Goal: Task Accomplishment & Management: Manage account settings

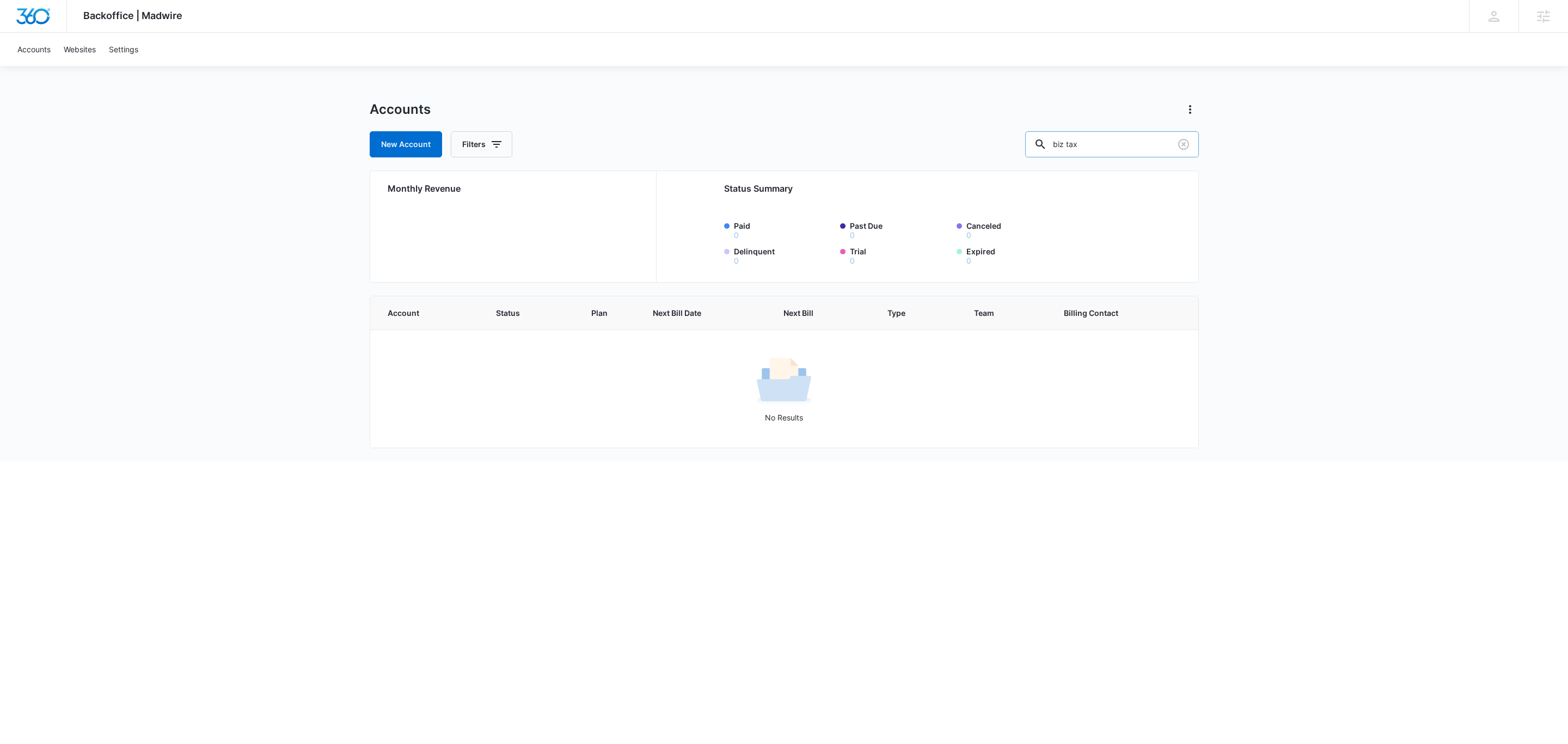
click at [1091, 149] on input "biz tax" at bounding box center [1112, 144] width 174 height 26
type input "tax law"
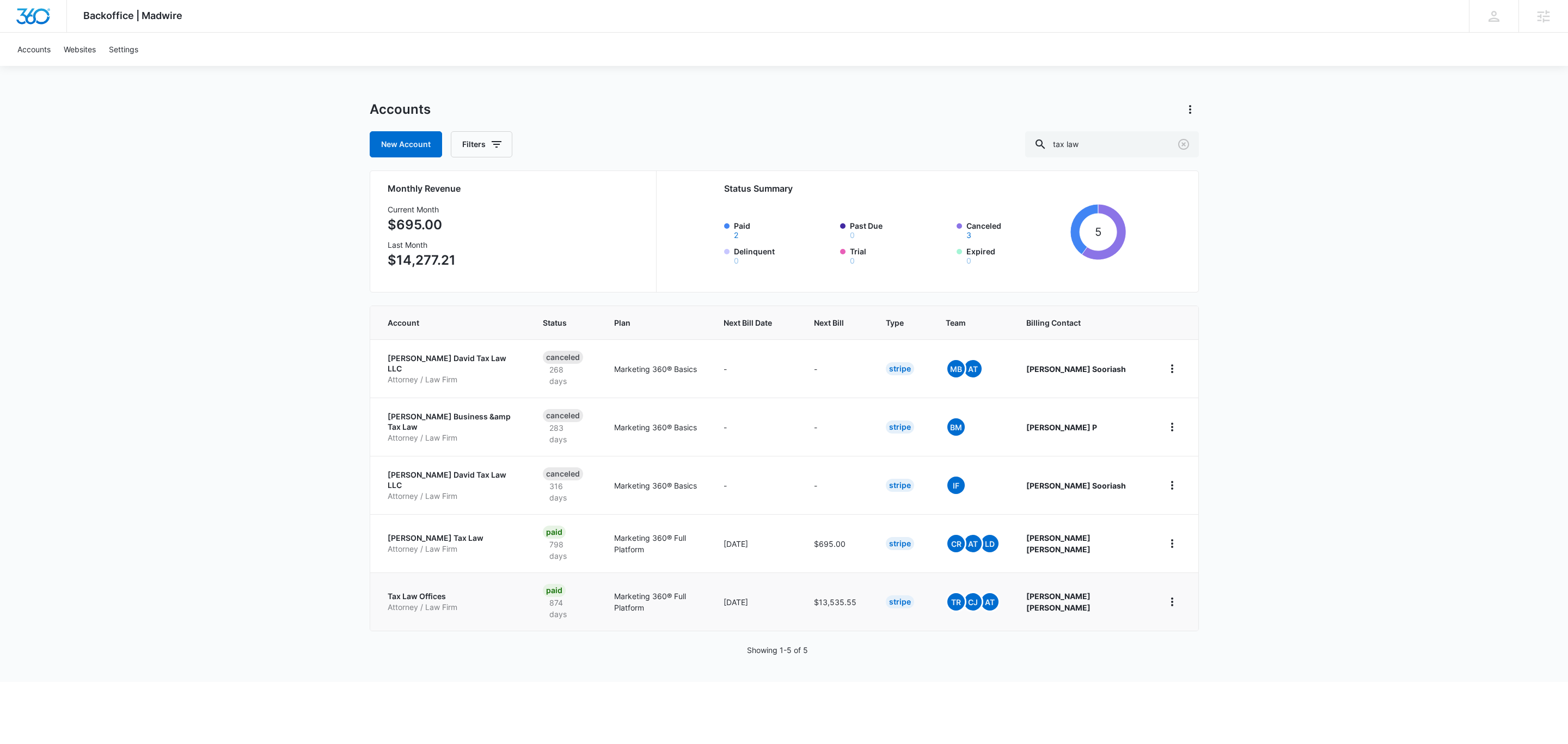
click at [396, 591] on p "Tax Law Offices" at bounding box center [452, 597] width 129 height 11
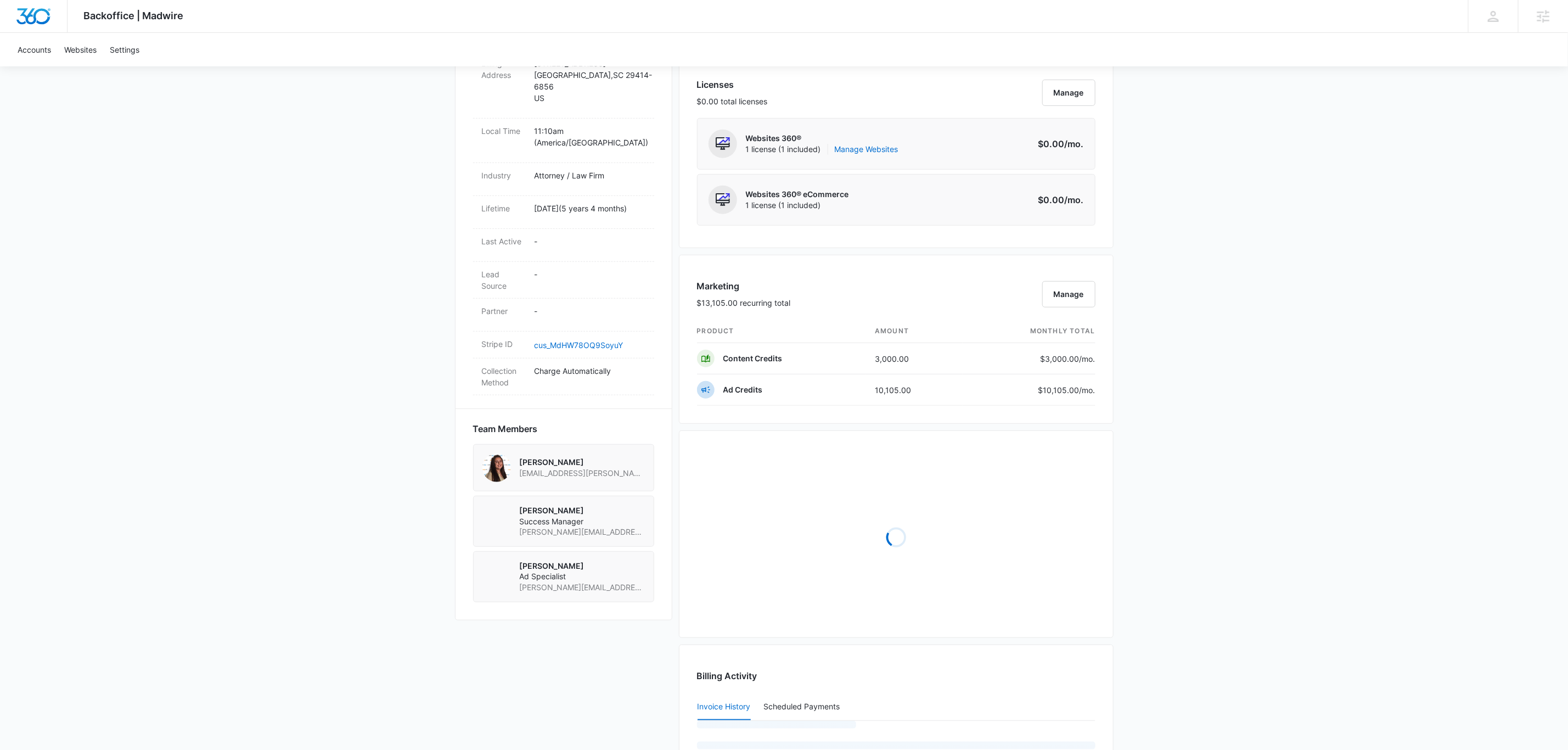
scroll to position [494, 0]
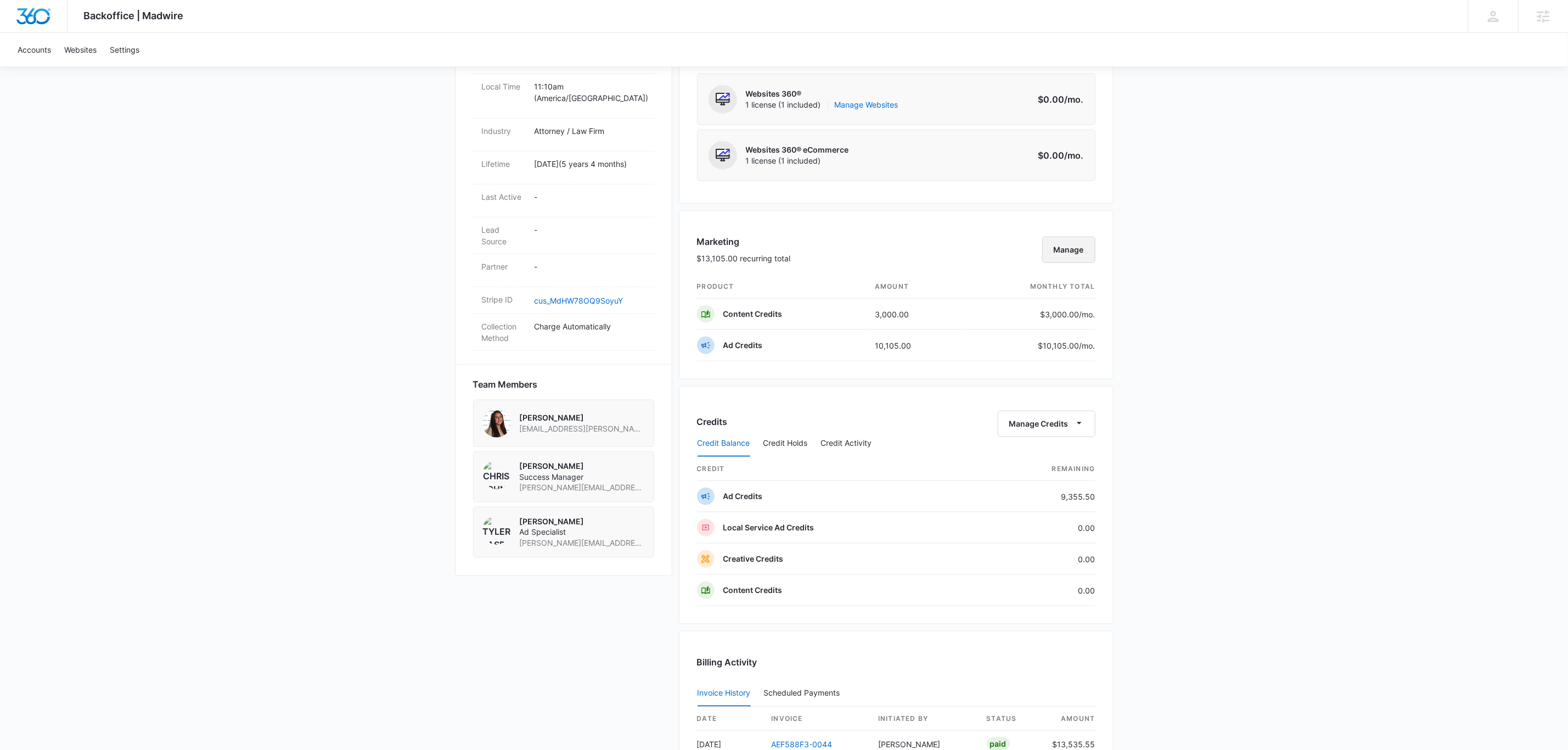
click at [1073, 257] on button "Manage" at bounding box center [1069, 250] width 54 height 26
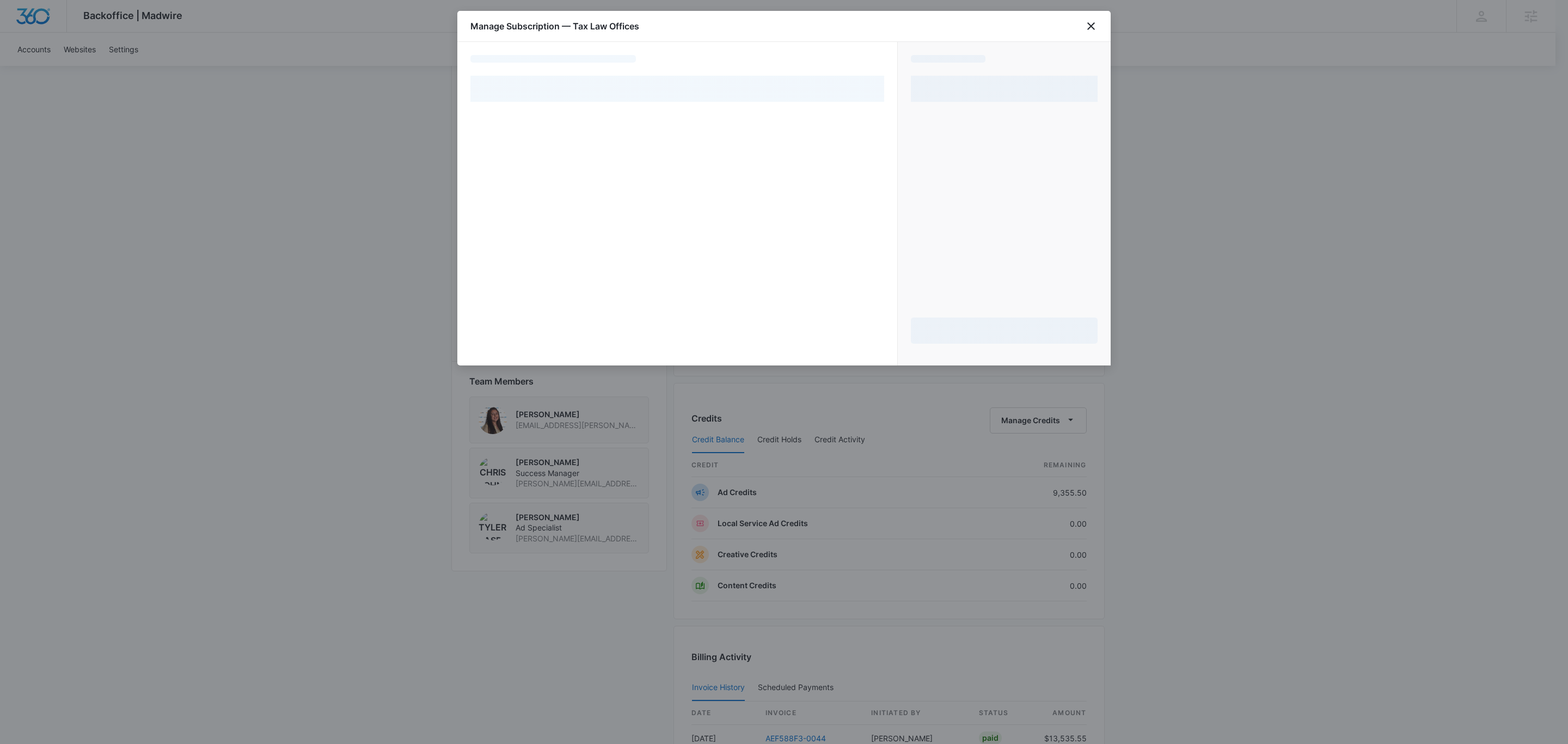
select select "pm_1Mqg0WA4n8RTgNjUuXy0jFqt"
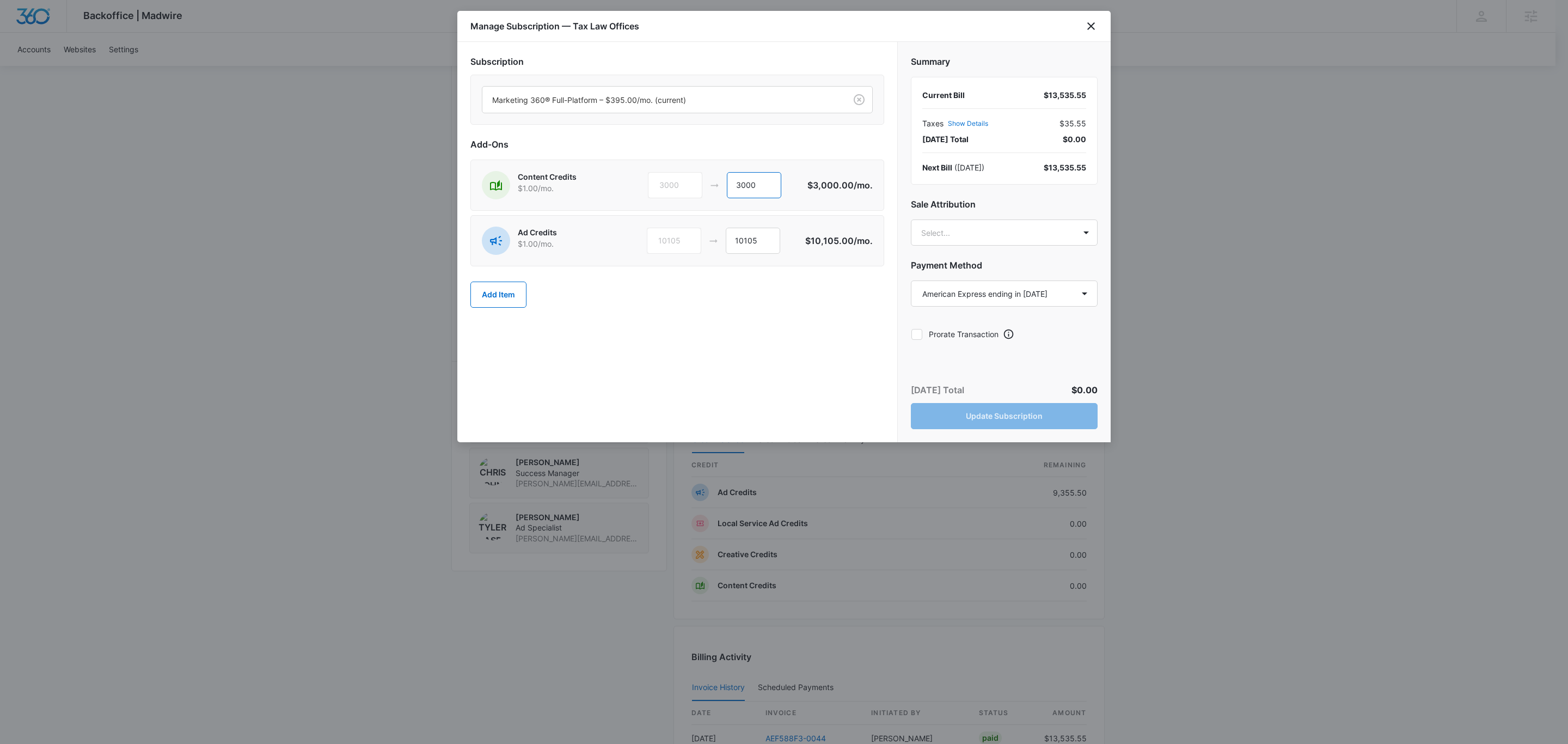
drag, startPoint x: 770, startPoint y: 182, endPoint x: 630, endPoint y: 184, distance: 140.0
click at [639, 184] on div "Content Credits $1.00 /mo. 3000 3000" at bounding box center [644, 185] width 326 height 28
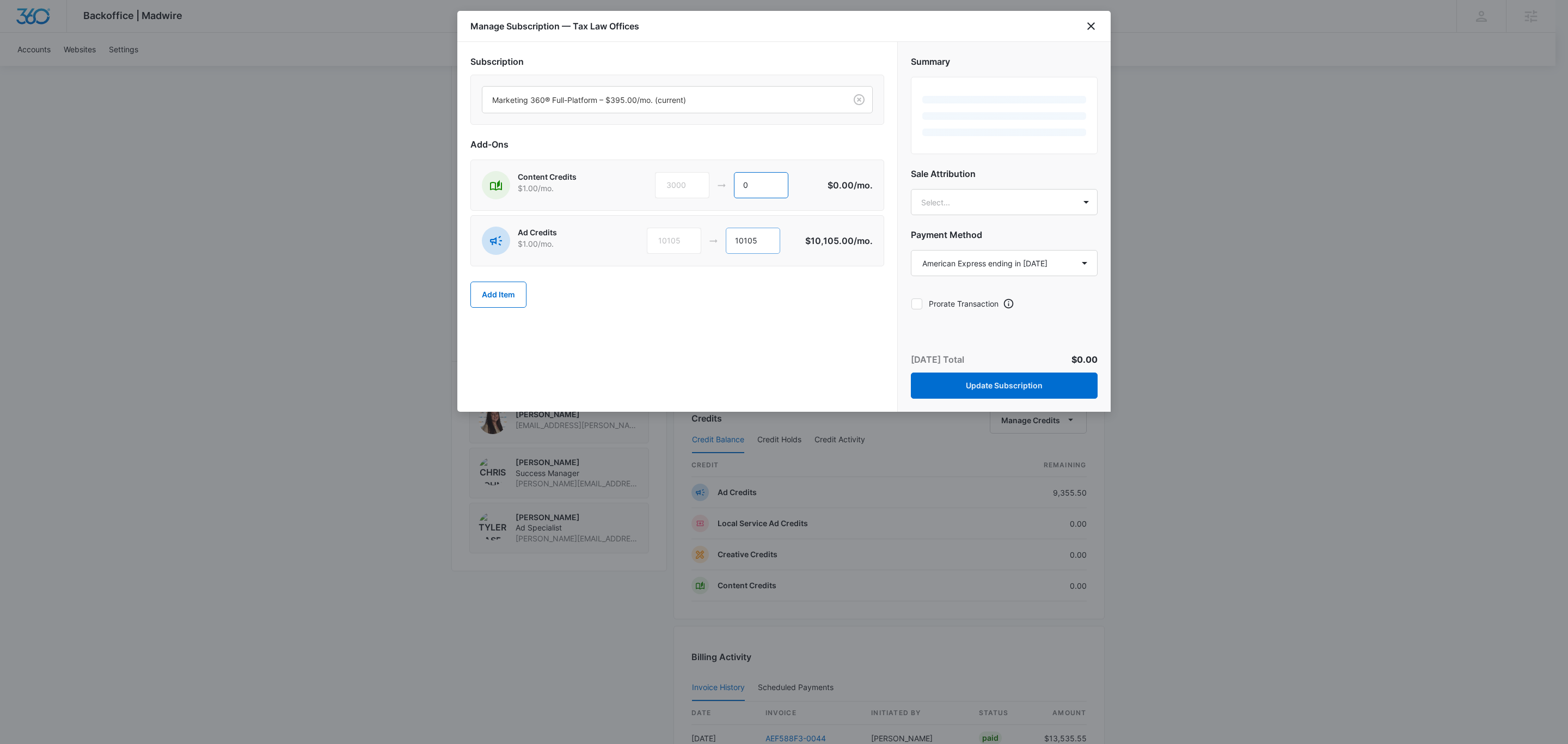
type input "0"
drag, startPoint x: 764, startPoint y: 240, endPoint x: 621, endPoint y: 218, distance: 144.7
click at [622, 218] on div "Ad Credits $1.00 /mo. 10105 10105 $10,105.00 /mo." at bounding box center [677, 240] width 413 height 51
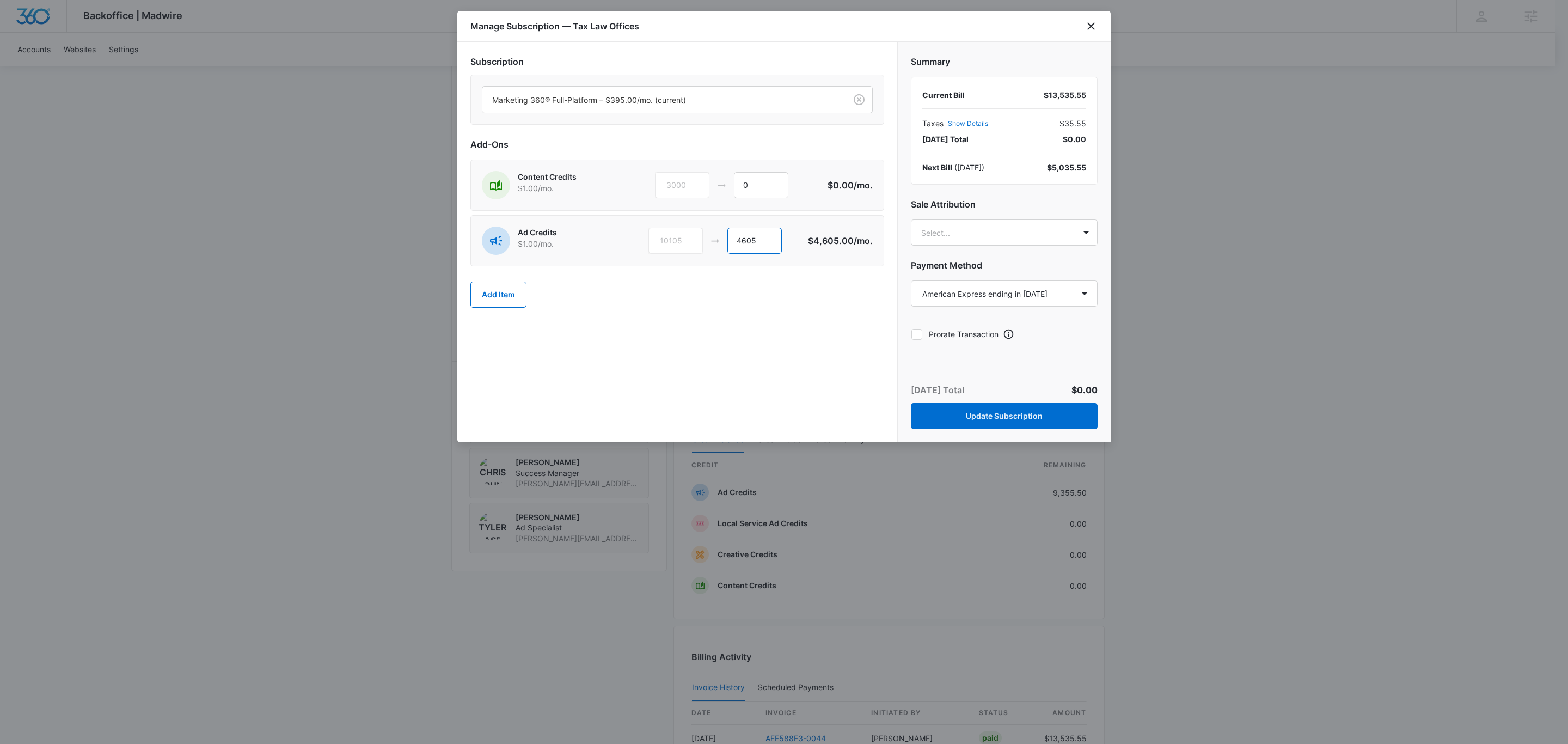
type input "4605"
click at [1019, 420] on button "Update Subscription" at bounding box center [1004, 416] width 187 height 26
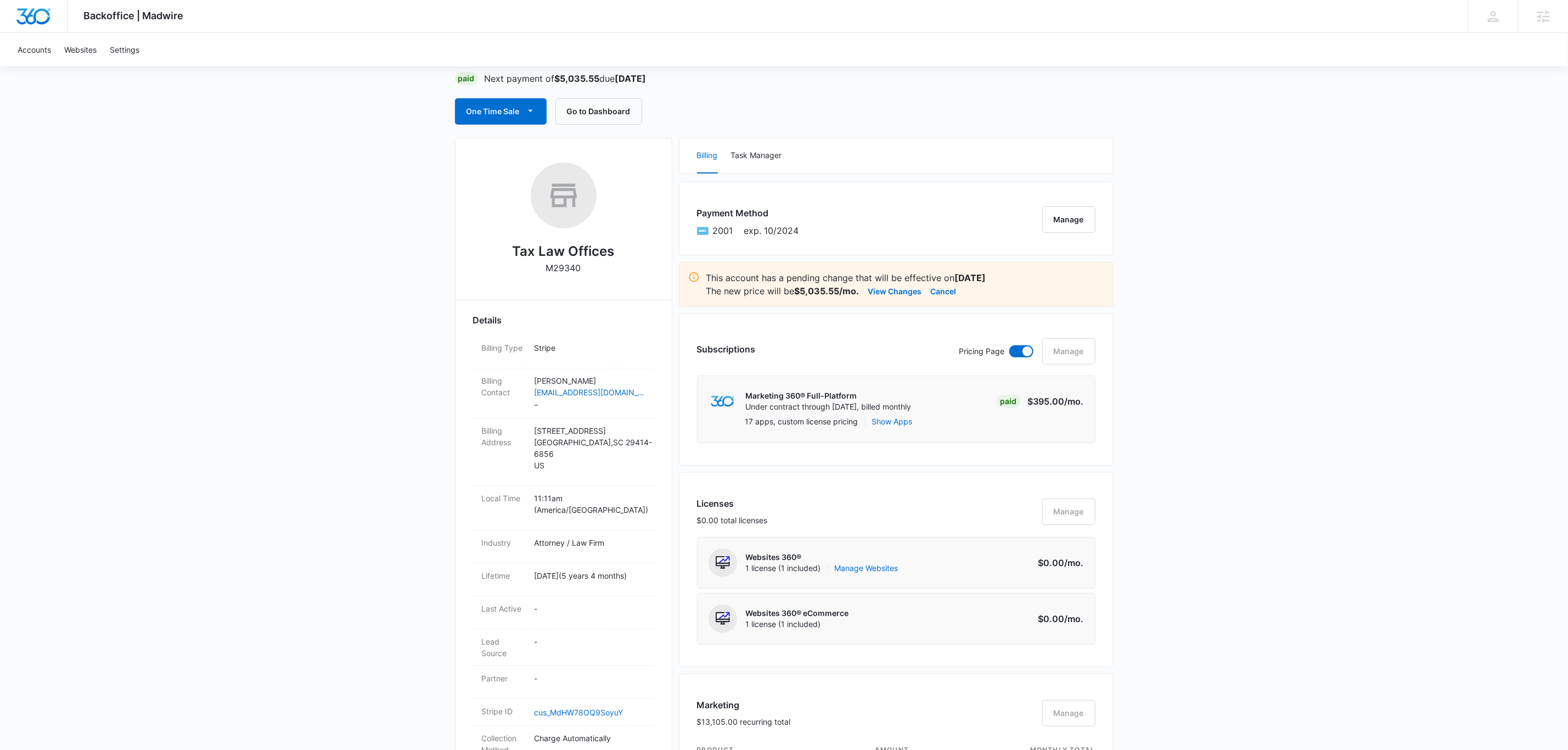
scroll to position [0, 0]
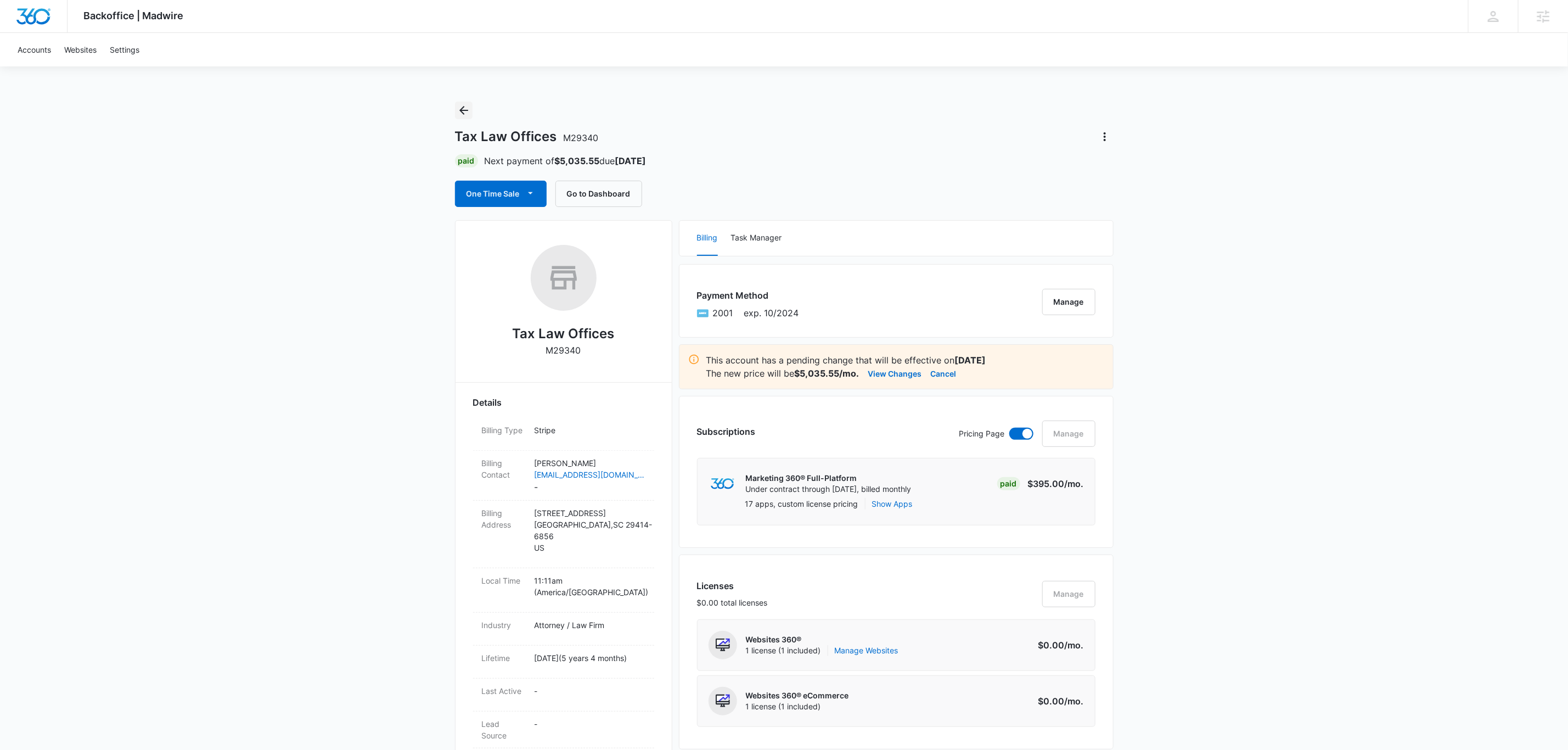
click at [469, 106] on icon "Back" at bounding box center [464, 110] width 13 height 13
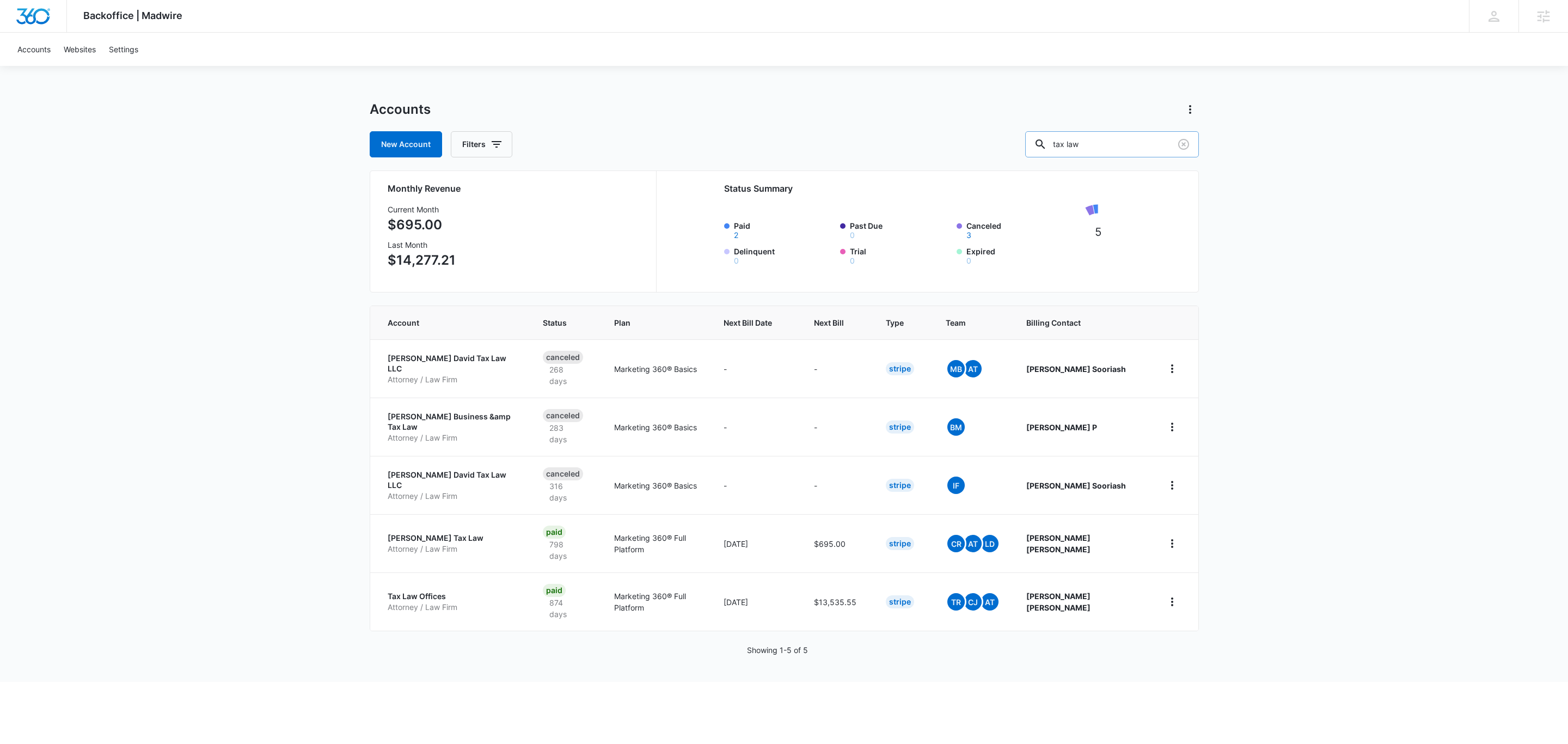
click at [1130, 154] on input "tax law" at bounding box center [1112, 144] width 174 height 26
type input "[GEOGRAPHIC_DATA]"
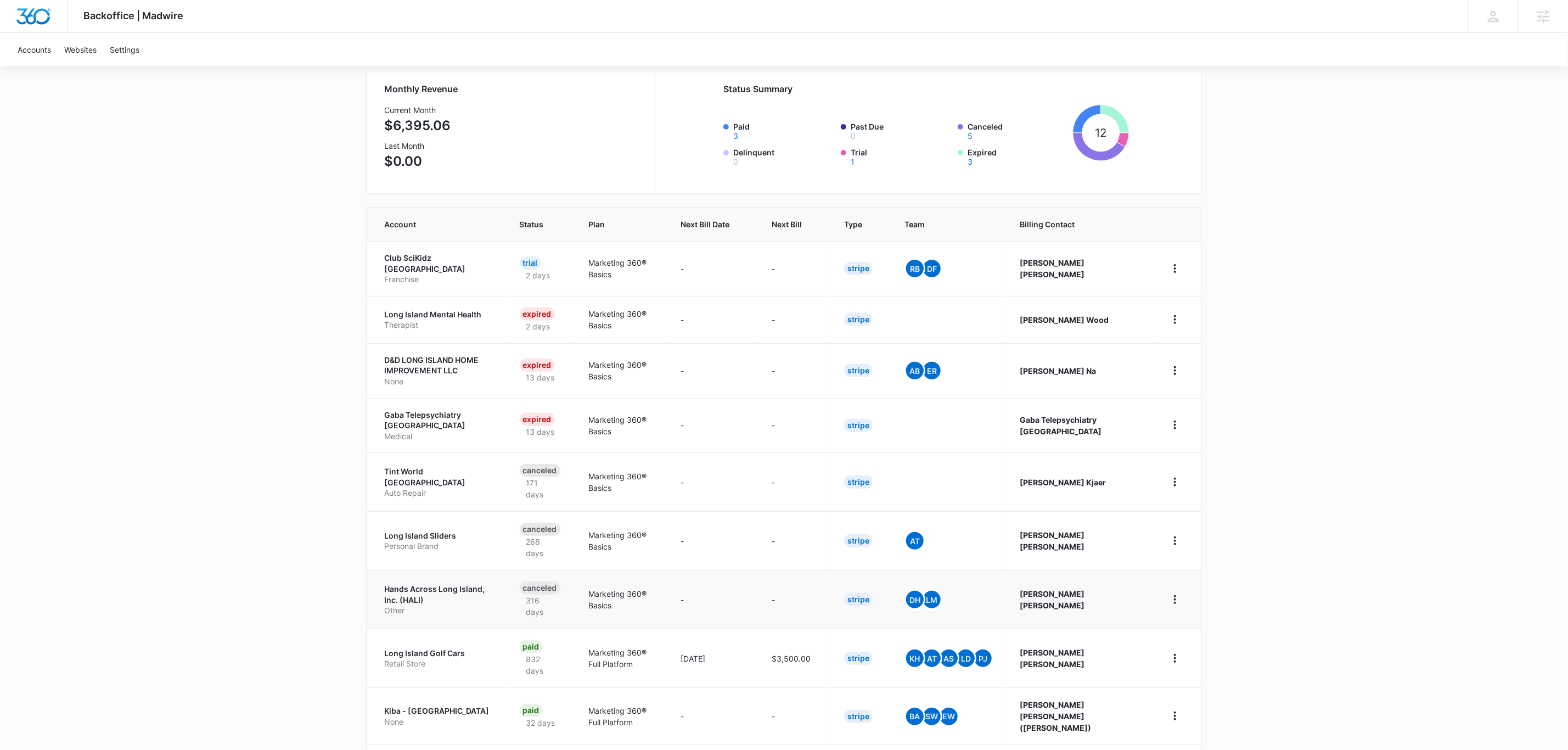
scroll to position [201, 0]
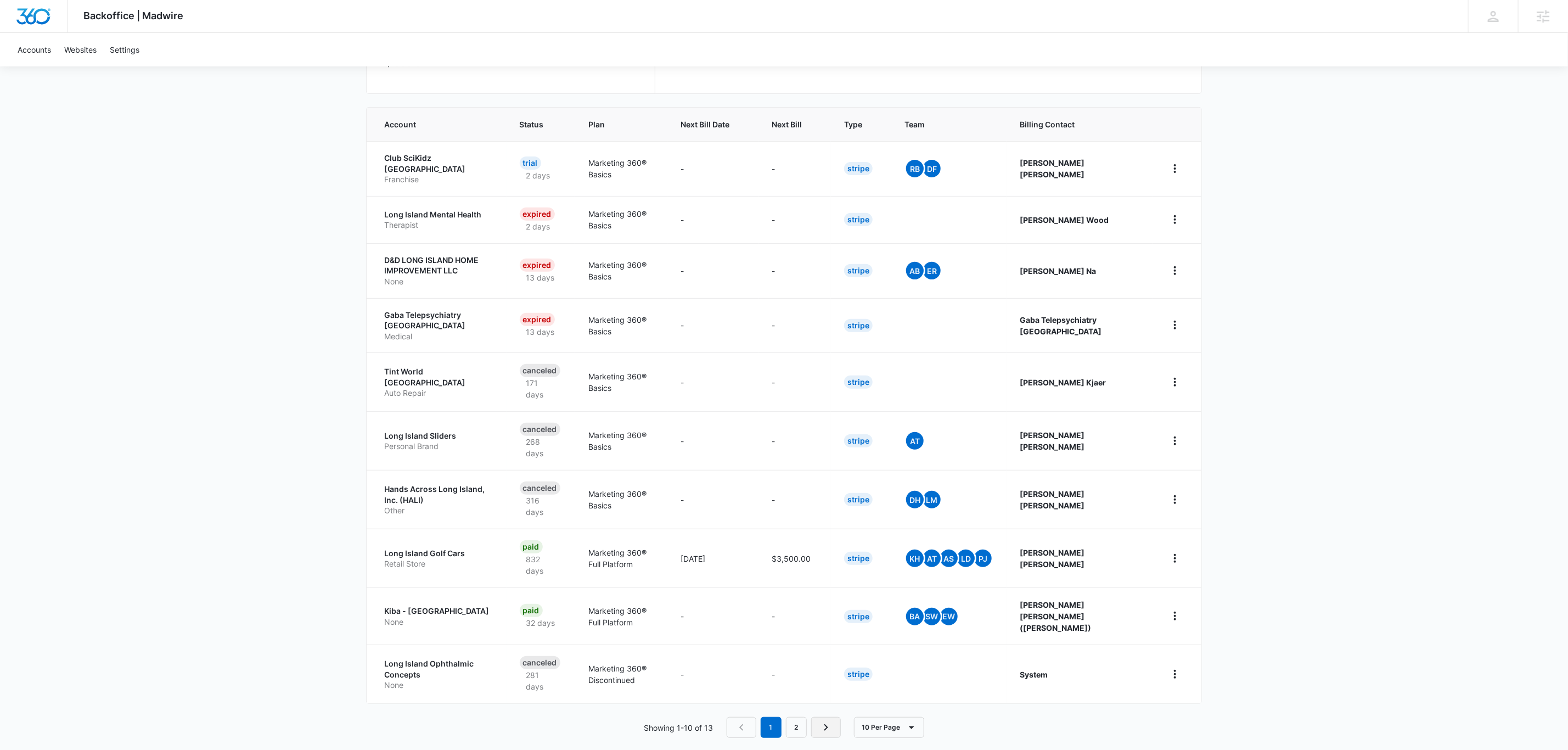
click at [813, 717] on link "Next Page" at bounding box center [826, 727] width 30 height 21
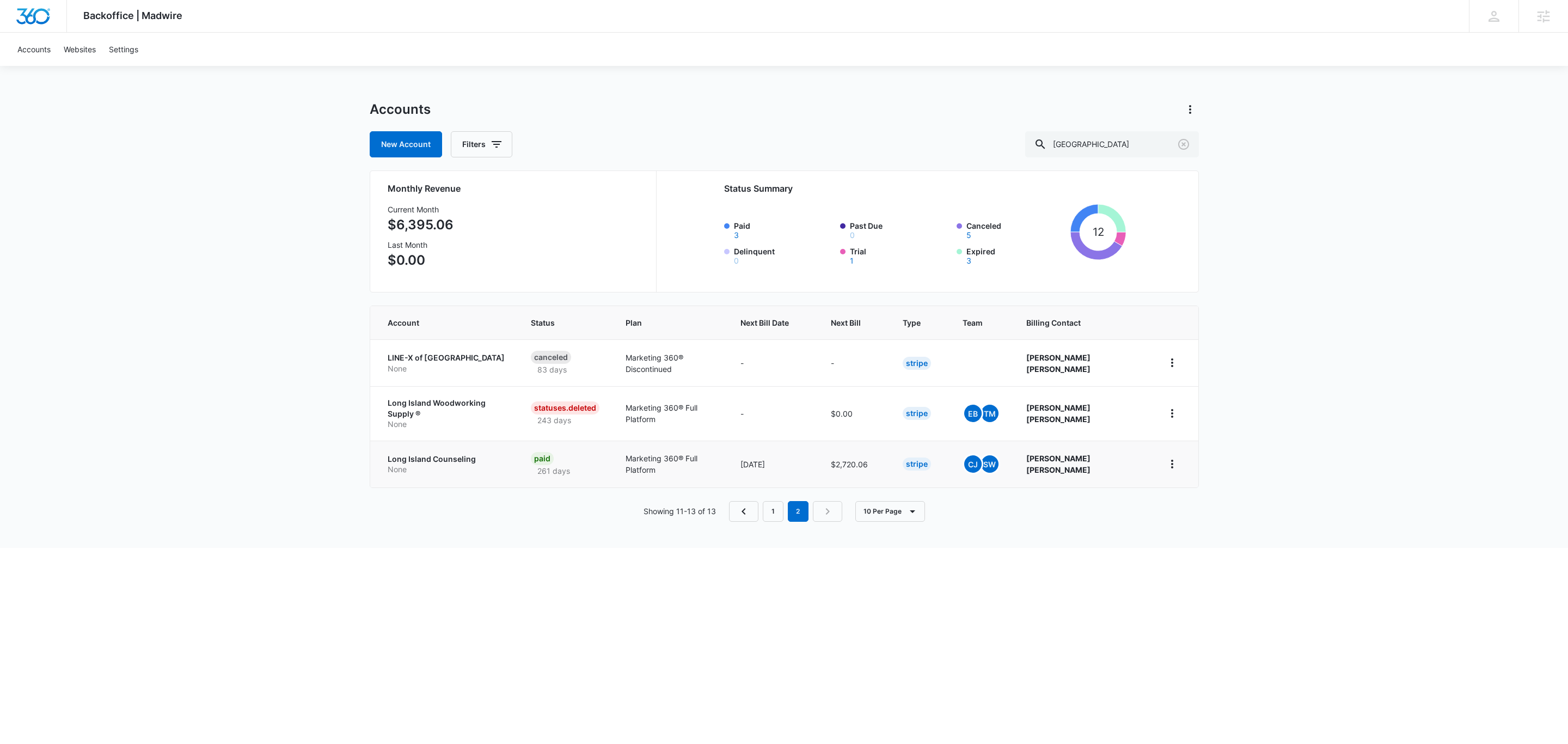
click at [439, 464] on p "None" at bounding box center [446, 470] width 117 height 11
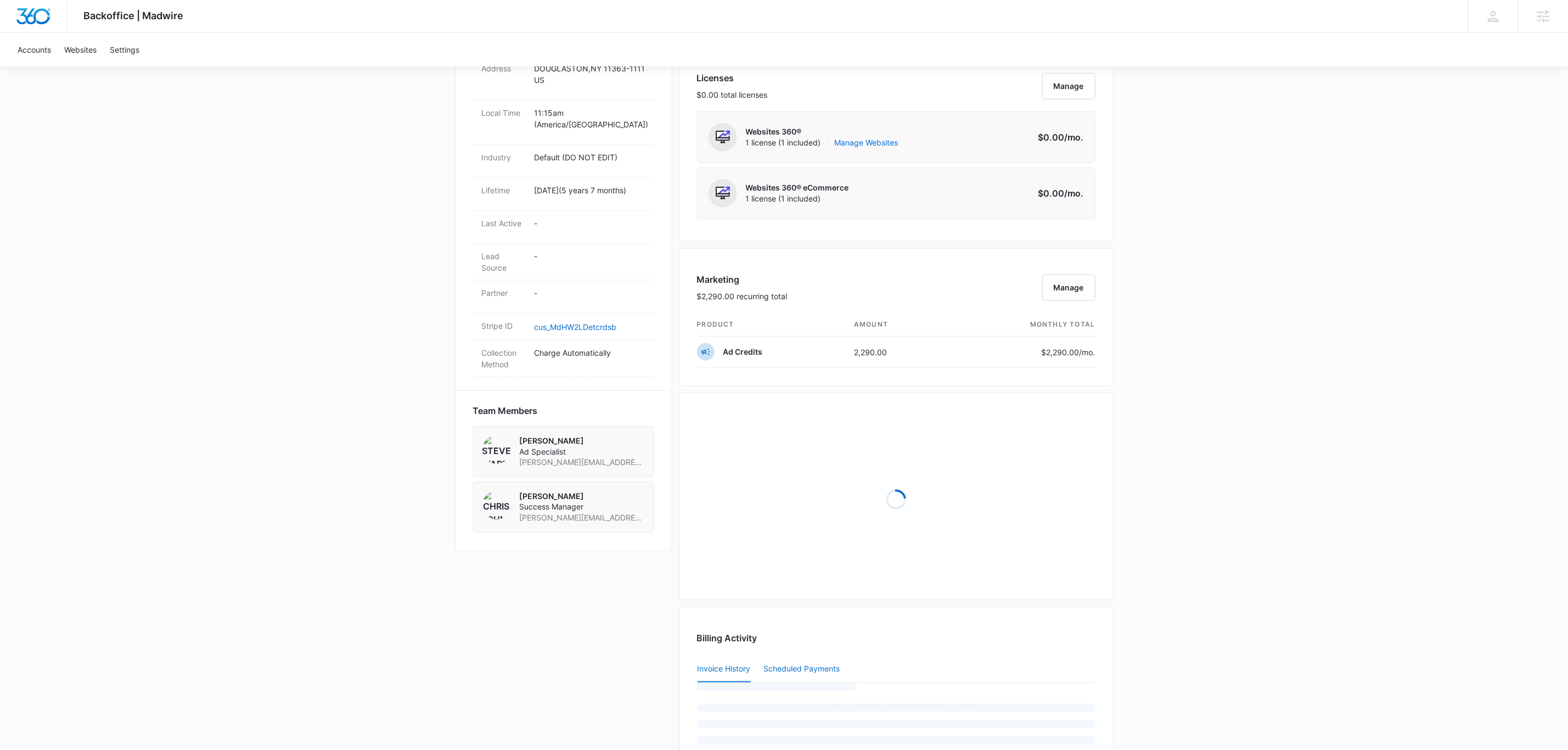
scroll to position [658, 0]
